Goal: Task Accomplishment & Management: Complete application form

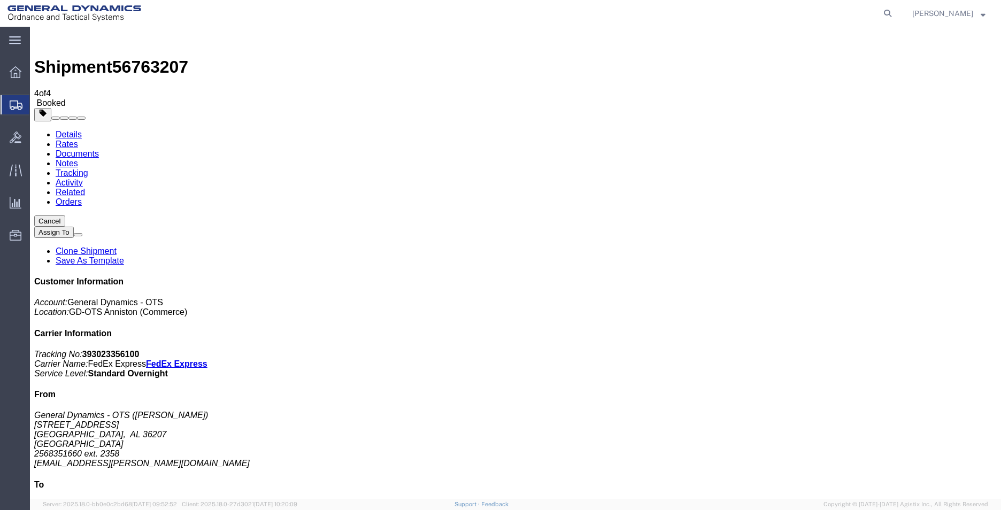
click at [0, 0] on span "Create Shipment" at bounding box center [0, 0] width 0 height 0
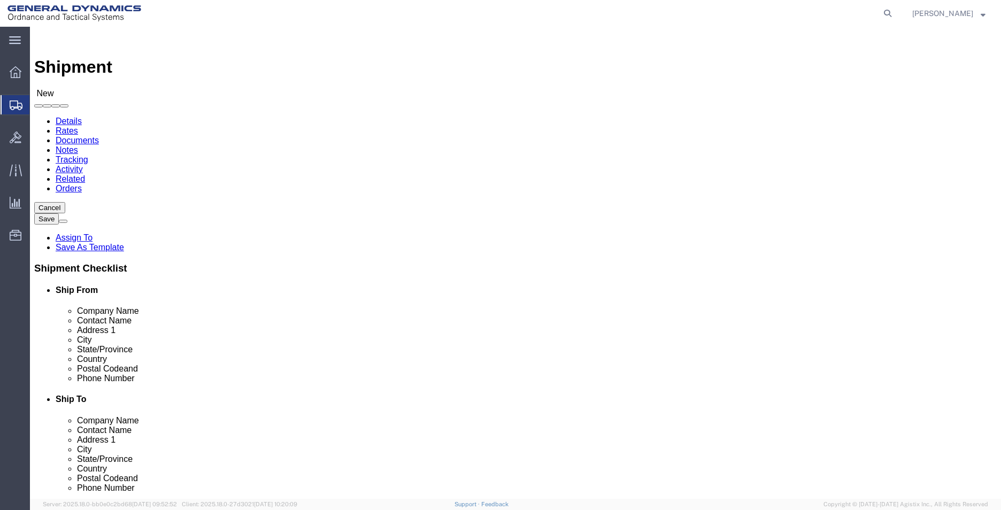
select select "MYPROFILE"
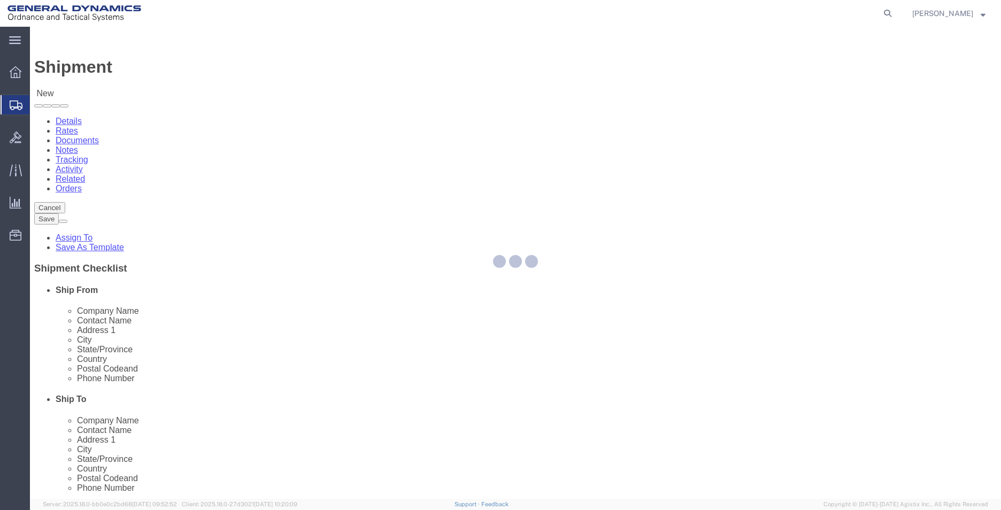
select select "AL"
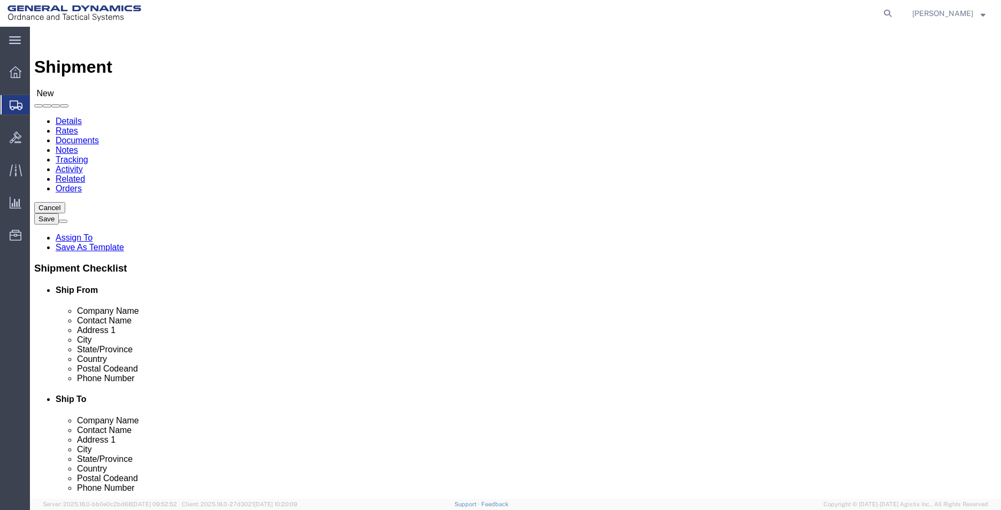
click input "text"
type input "RATHBONE PRECISION METALS"
type input "[PERSON_NAME]"
type input "[STREET_ADDRESS]"
type input "[PERSON_NAME]"
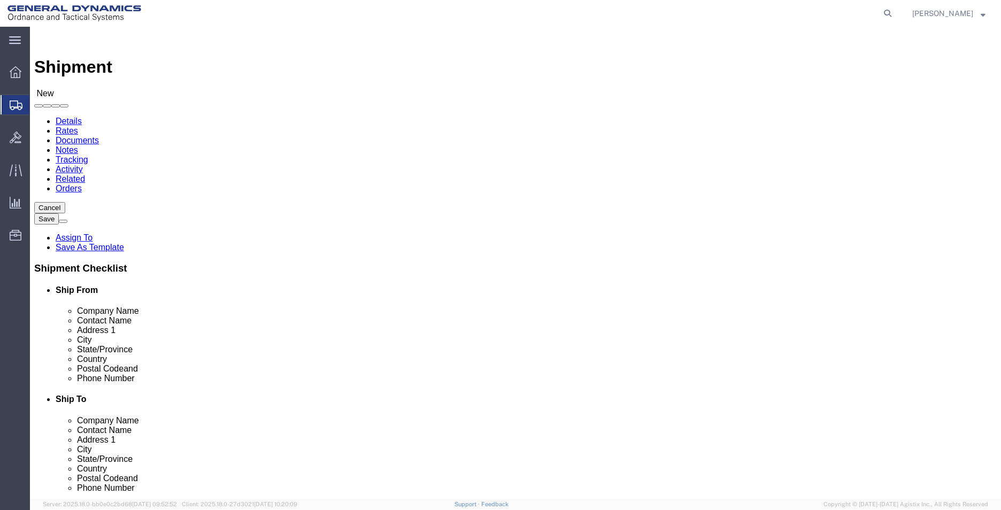
type input "M"
type input "MA"
type input "01069"
type input "2568351660"
type input "[EMAIL_ADDRESS][PERSON_NAME][DOMAIN_NAME]"
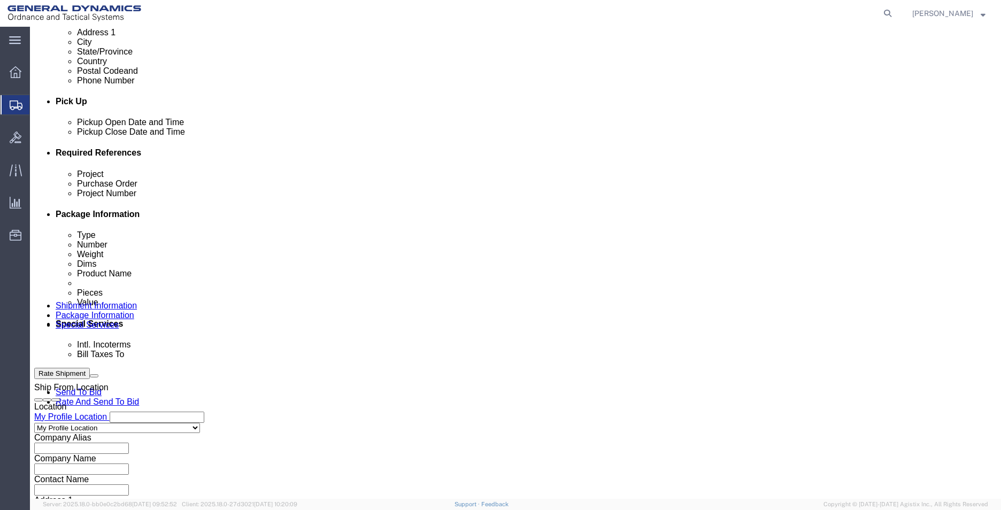
scroll to position [428, 0]
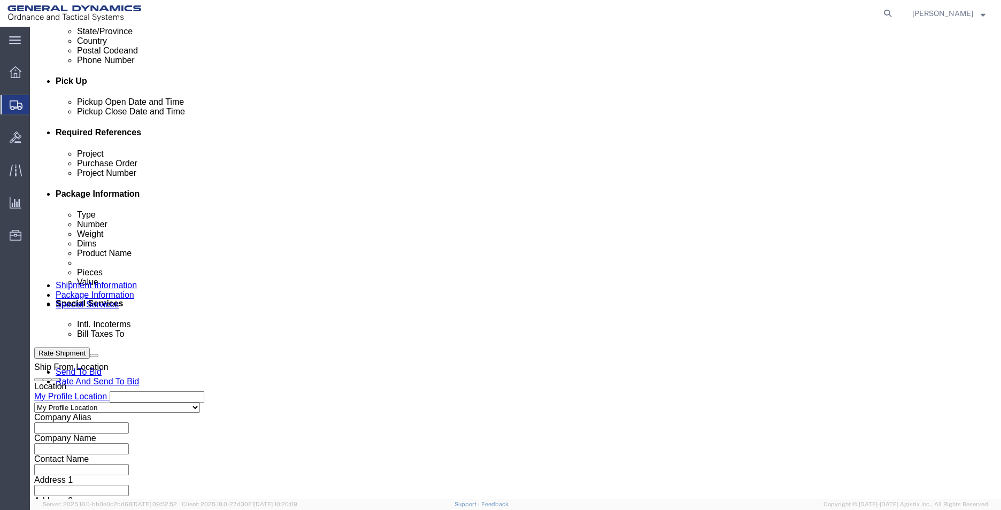
click input "text"
type input "555000"
type input "5"
type input "CV45154841"
drag, startPoint x: 179, startPoint y: 230, endPoint x: -33, endPoint y: 211, distance: 212.7
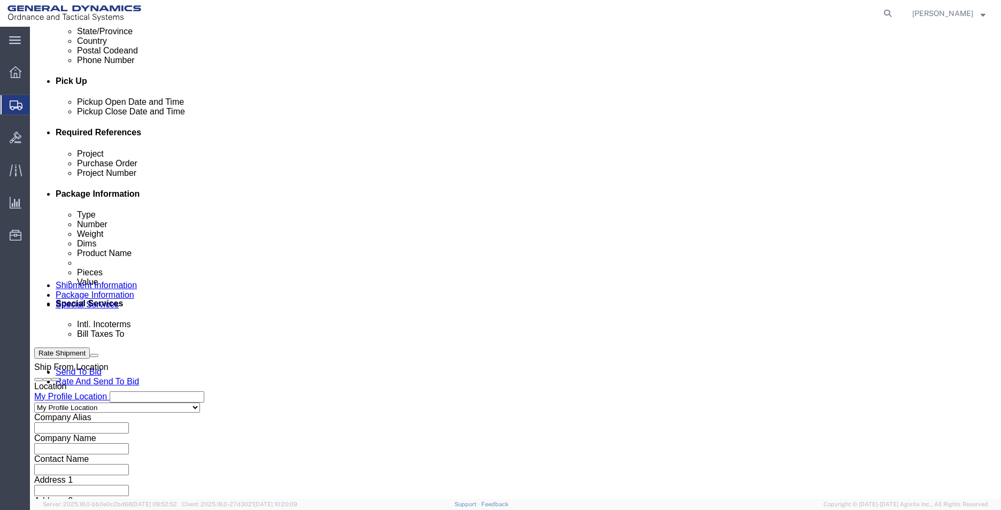
click html "Shipment New Details Rates Documents Notes Tracking Activity Related Orders Can…"
type input "SM"
click input "text"
paste input "45000018"
type input "45000018"
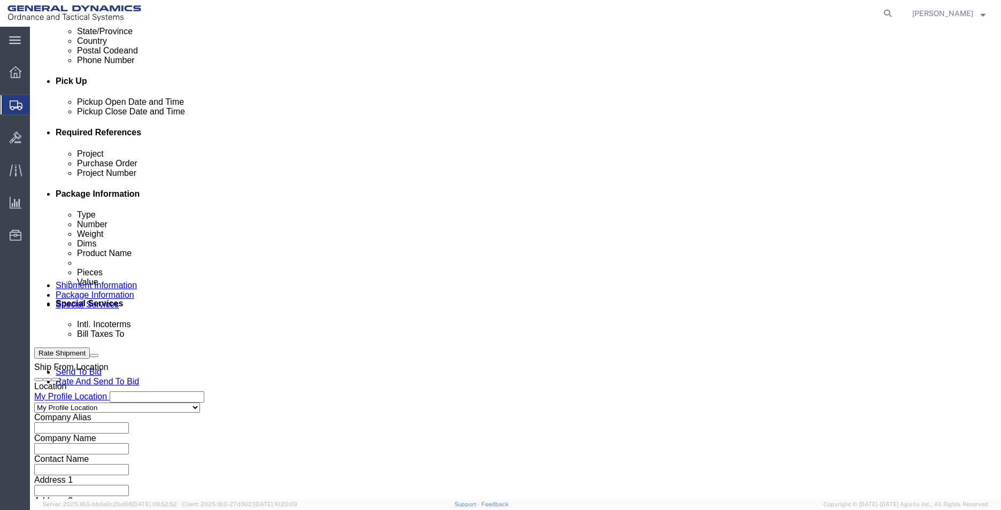
click input "SM"
type input "SM2"
click select "Select Air Less than Truckload Multi-Leg Ocean Freight Rail Small Parcel Truckl…"
select select "SMAL"
click select "Select Air Less than Truckload Multi-Leg Ocean Freight Rail Small Parcel Truckl…"
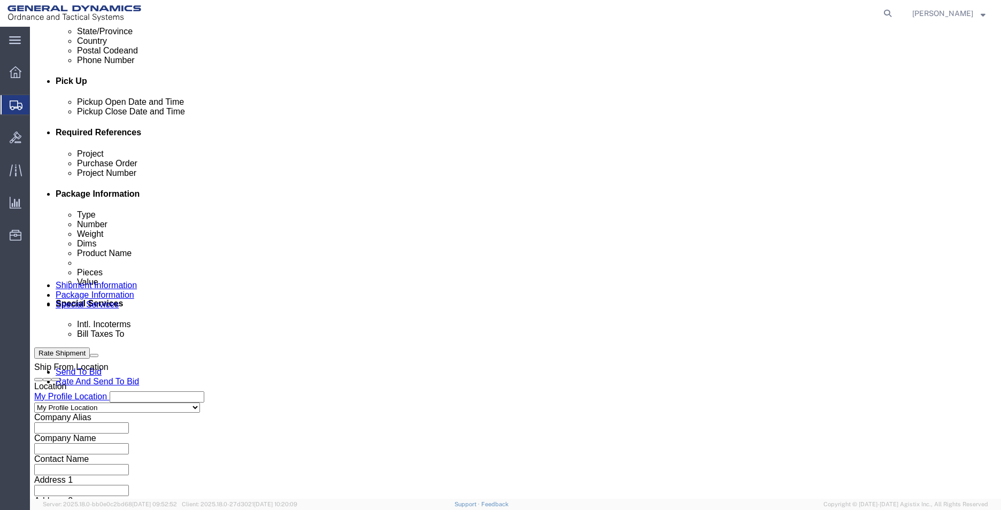
click button "Continue"
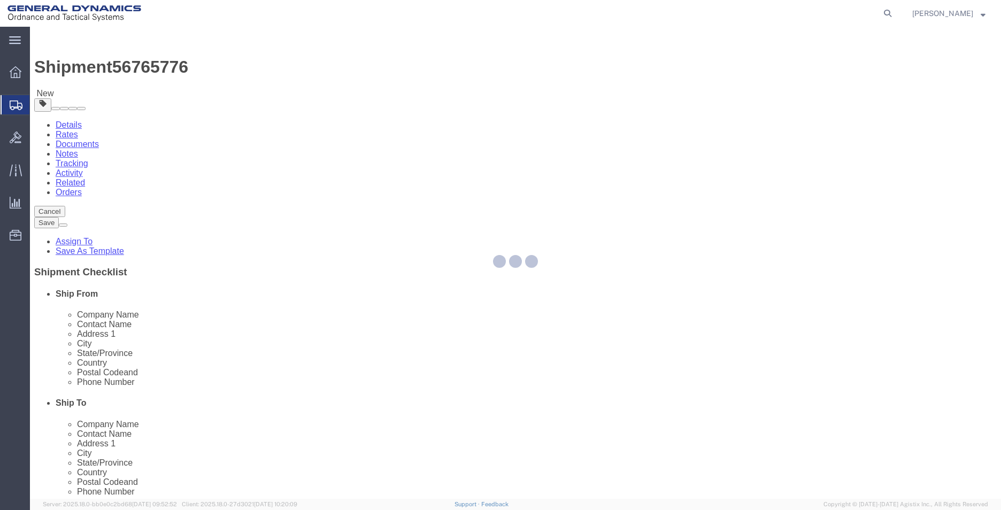
select select "YRPK"
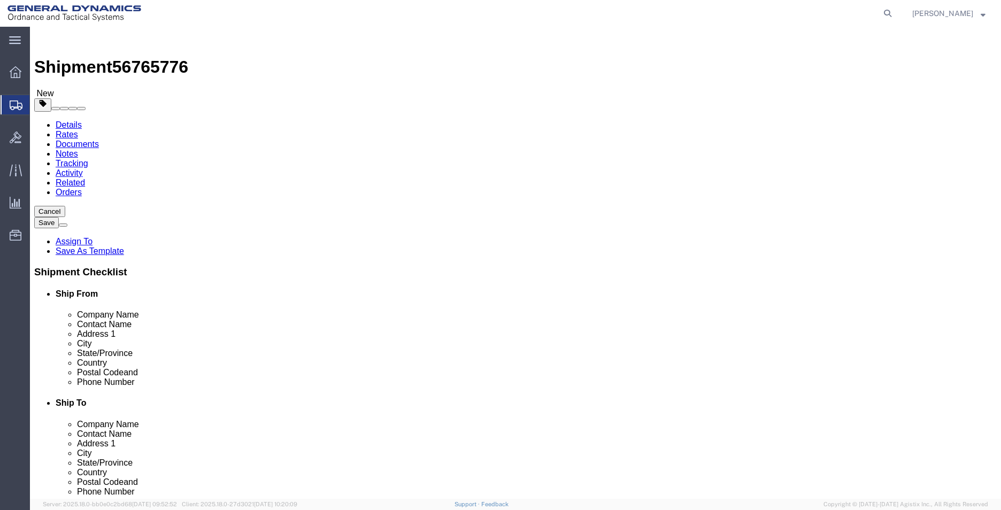
click input "text"
type input "6"
drag, startPoint x: 171, startPoint y: 246, endPoint x: 75, endPoint y: 253, distance: 95.5
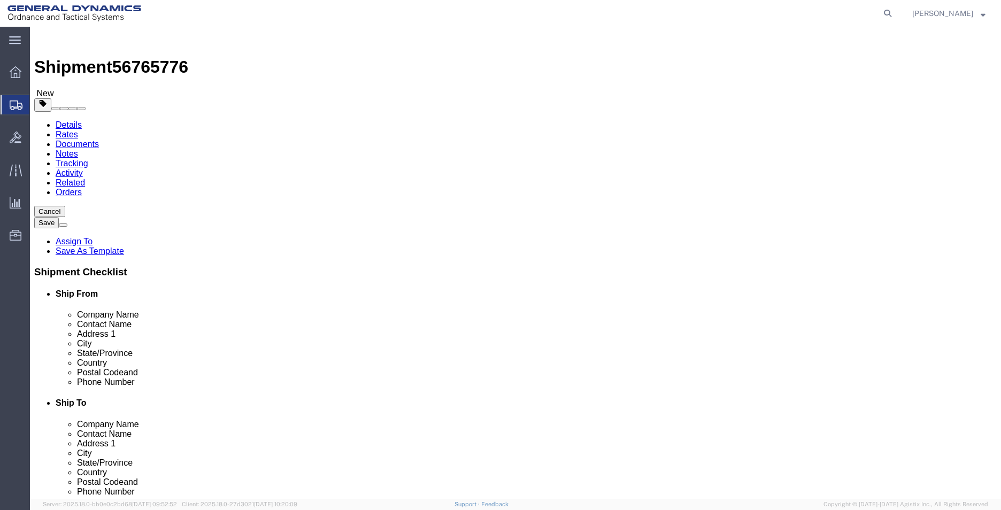
click div "Weight 0.00 Select kgs lbs Ship. t°"
type input "2"
click link "Add Content"
click div
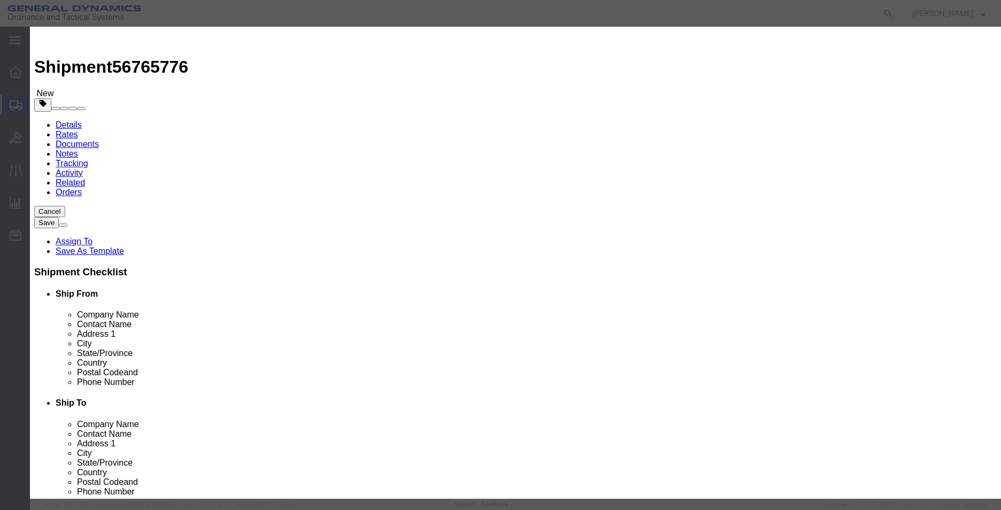
click input "text"
type input "METAL PARTS"
type input "1"
click input "0"
type input "1"
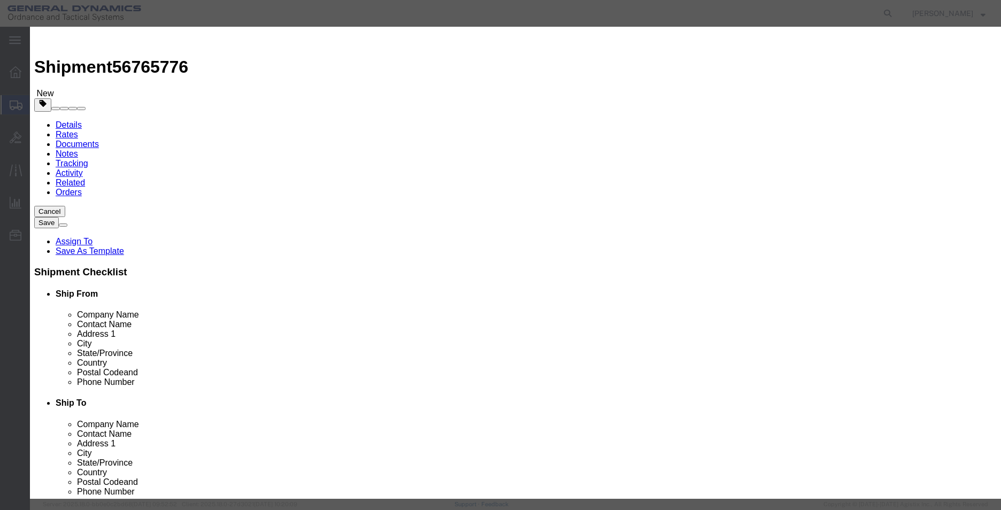
click div "Product Name METAL PARTS Pieces 1 Select Bag Barrels 100Board Feet Bottle Box B…"
click button "Save & Close"
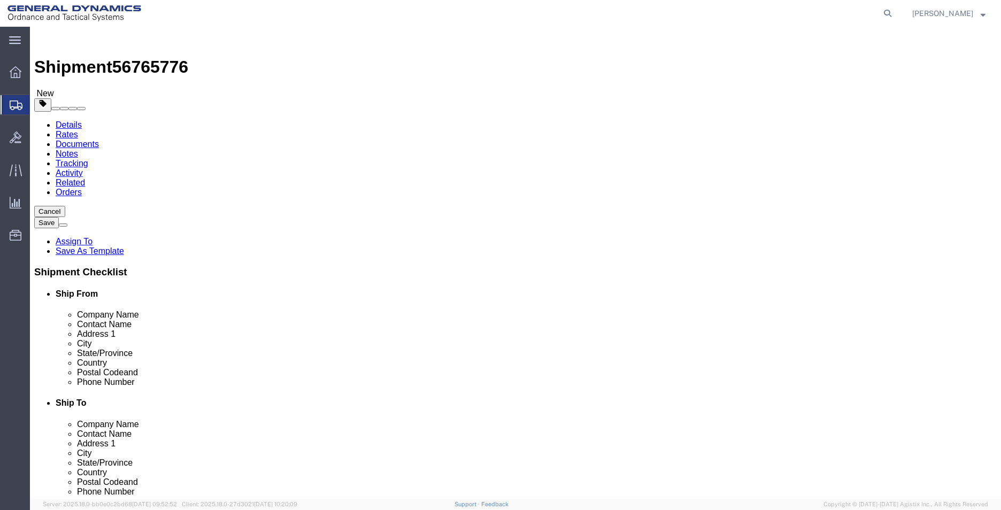
click button "Rate Shipment"
